Goal: Transaction & Acquisition: Purchase product/service

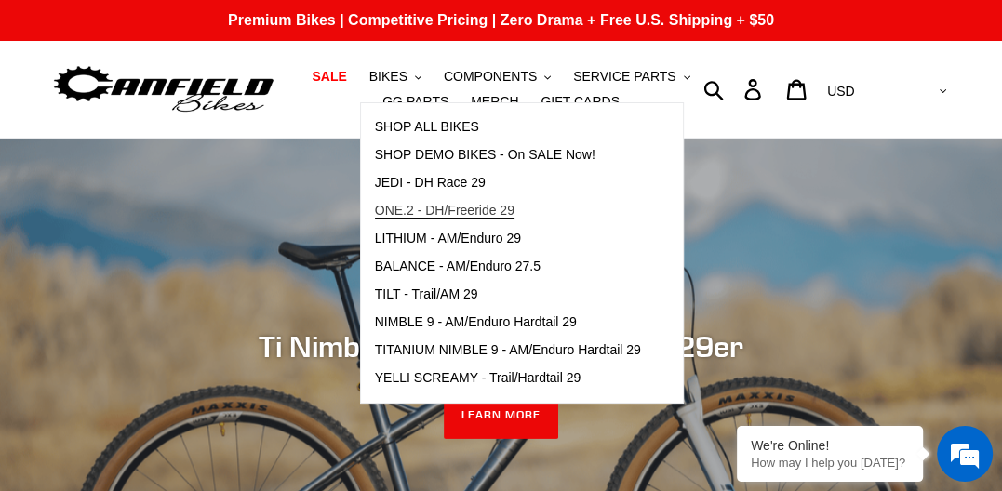
click at [391, 204] on span "ONE.2 - DH/Freeride 29" at bounding box center [445, 211] width 140 height 16
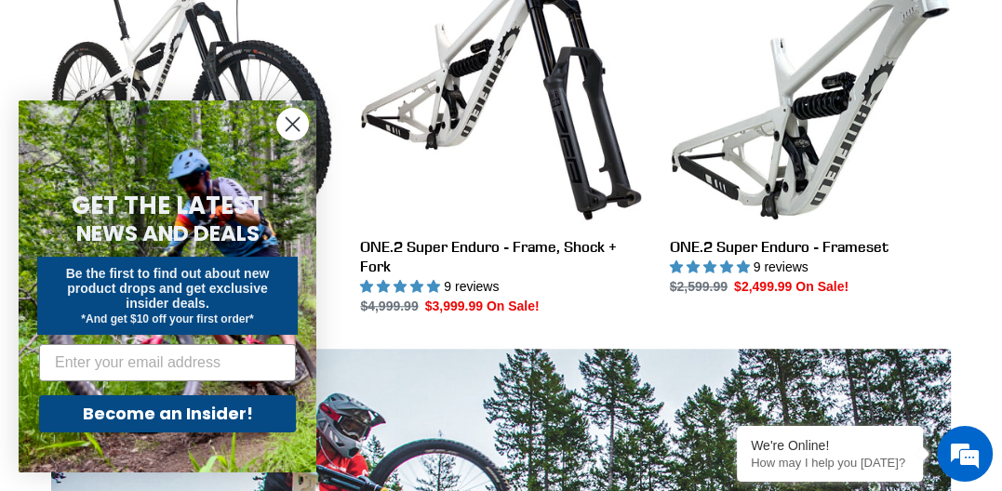
scroll to position [906, 0]
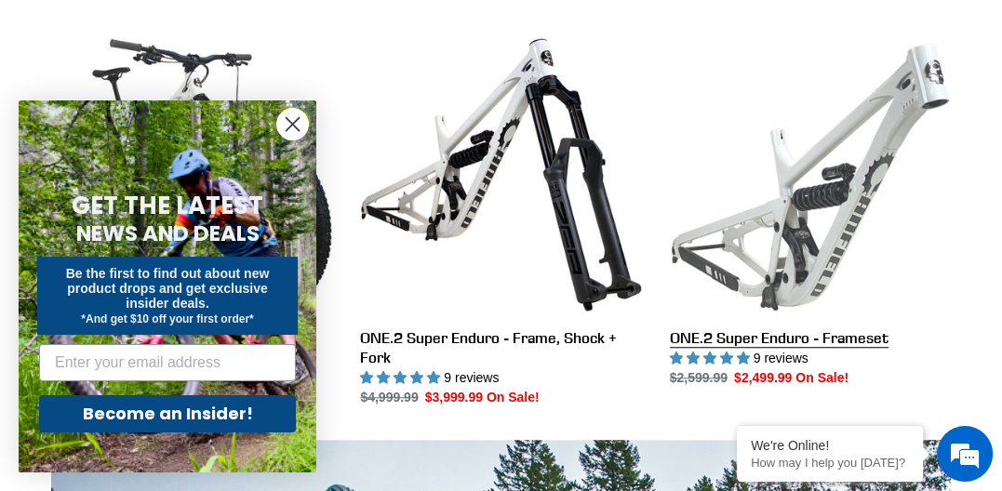
click at [826, 164] on link "ONE.2 Super Enduro - Frameset" at bounding box center [810, 211] width 281 height 354
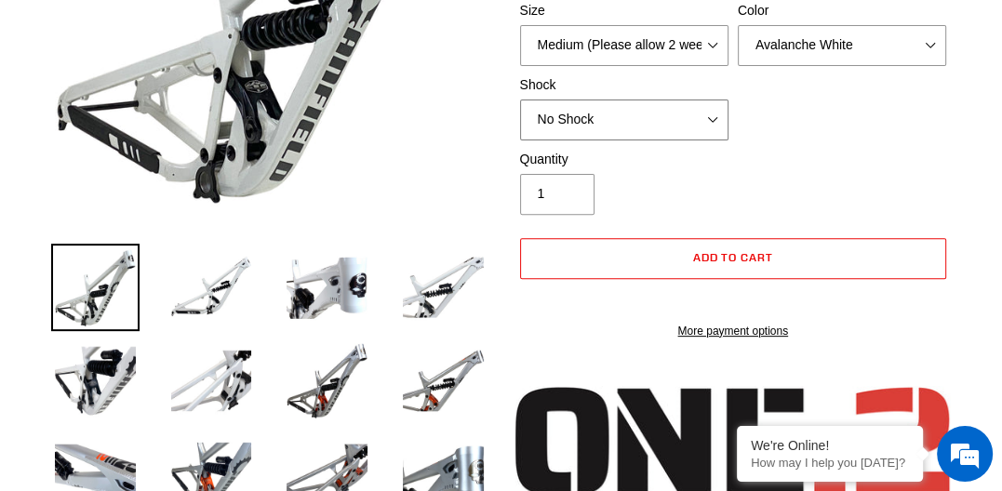
click at [710, 116] on select "No Shock RockShox Vivid Coil" at bounding box center [624, 120] width 208 height 41
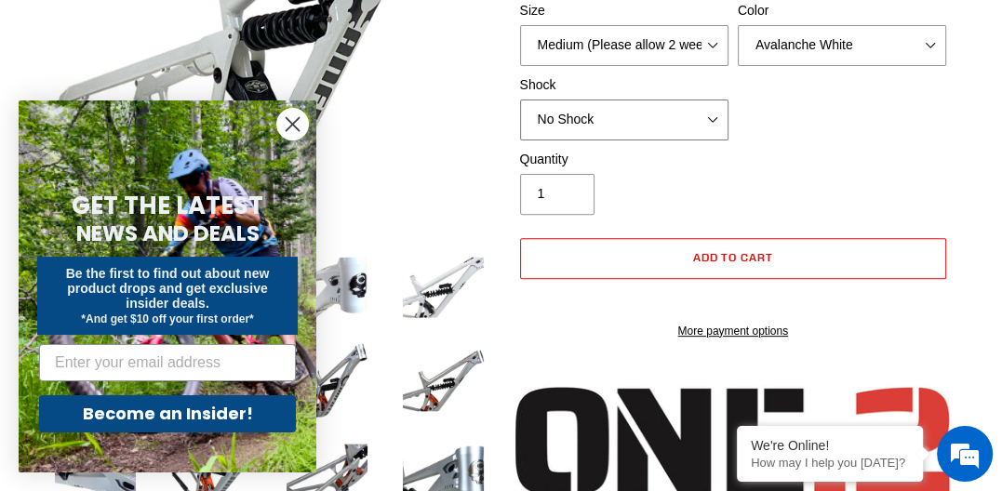
select select "highest-rating"
select select "RockShox Vivid Coil"
click at [520, 100] on select "No Shock RockShox Vivid Coil" at bounding box center [624, 120] width 208 height 41
